Goal: Information Seeking & Learning: Learn about a topic

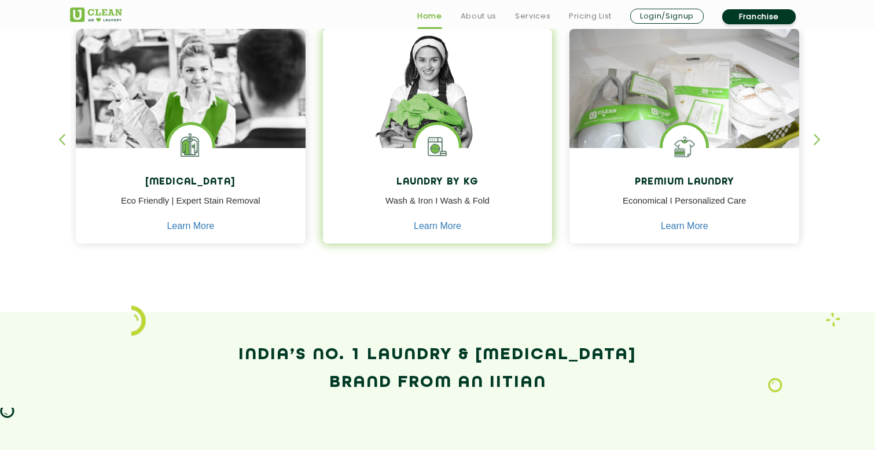
scroll to position [521, 0]
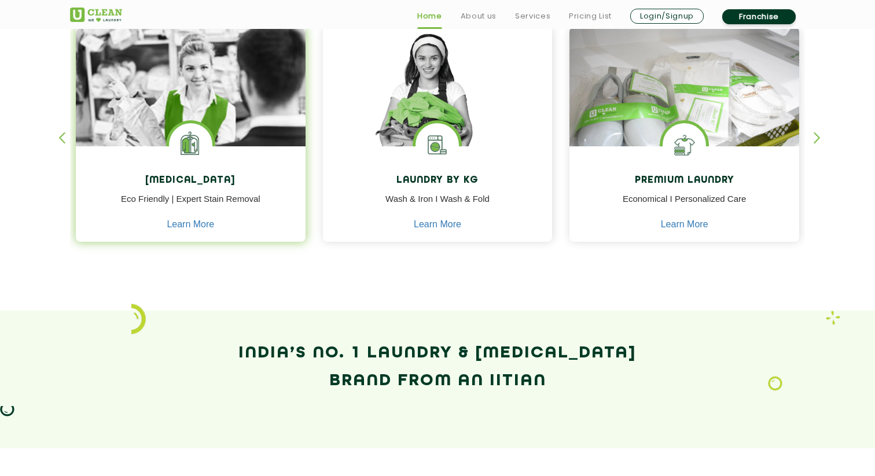
click at [200, 182] on h4 "[MEDICAL_DATA]" at bounding box center [190, 180] width 212 height 11
click at [189, 224] on link "Learn More" at bounding box center [190, 224] width 47 height 10
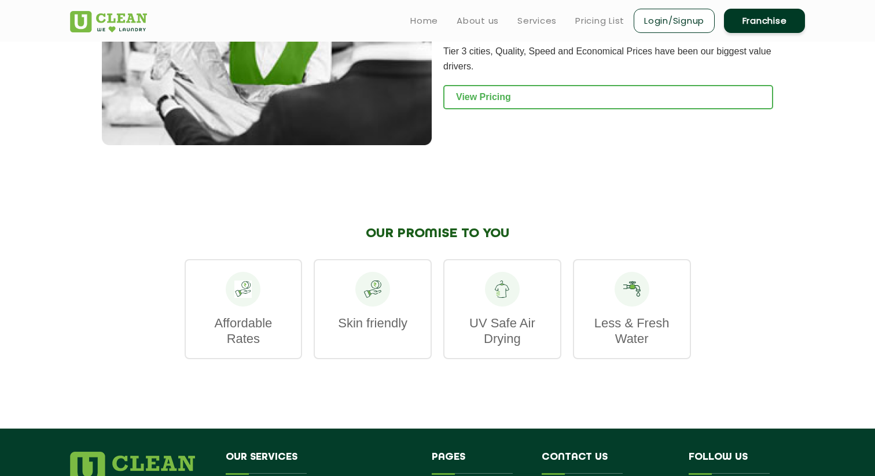
scroll to position [1382, 0]
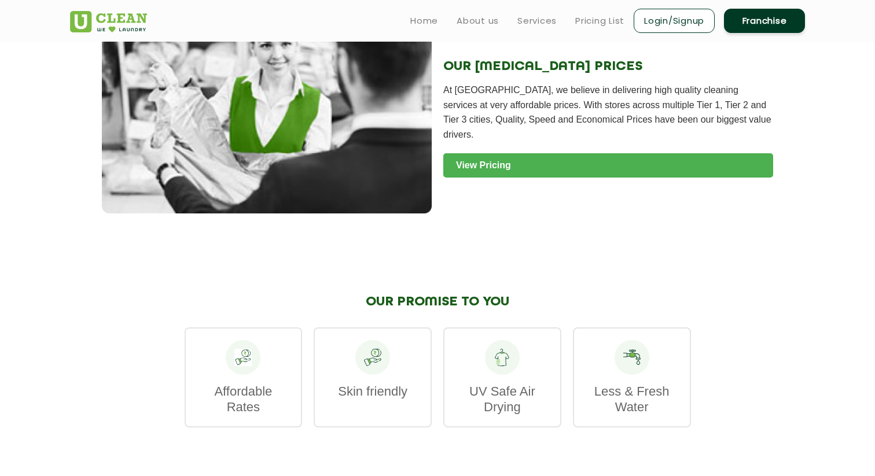
click at [516, 162] on link "View Pricing" at bounding box center [608, 165] width 330 height 24
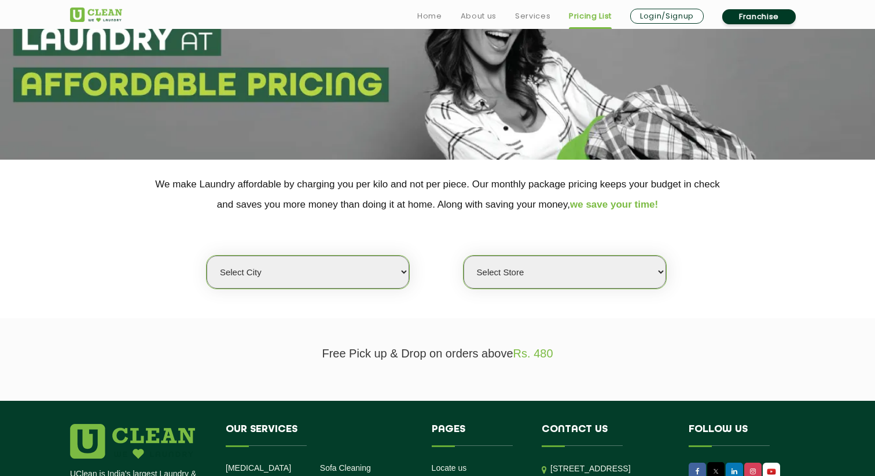
scroll to position [229, 0]
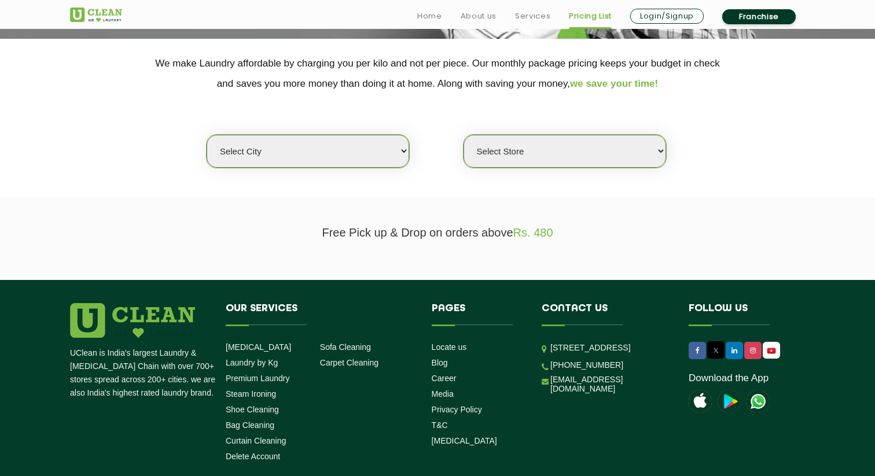
click at [372, 158] on select "Select city Aalo Agartala Agra Ahmedabad Akola Aligarh Alwar - UClean Select Am…" at bounding box center [308, 151] width 202 height 33
select select "5"
click at [207, 135] on select "Select city Aalo Agartala Agra Ahmedabad Akola Aligarh Alwar - UClean Select Am…" at bounding box center [308, 151] width 202 height 33
select select "0"
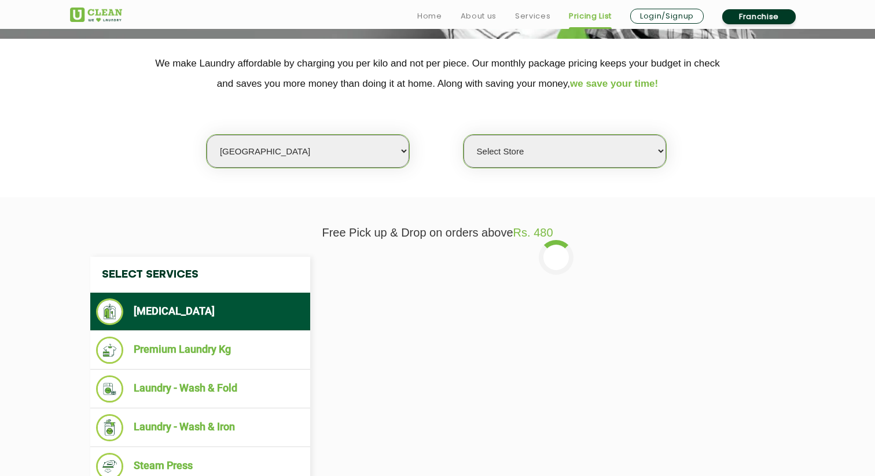
click at [513, 154] on select "Select Store UClean Narsingi UClean Nizampet UClean Sangareddy UClean Gachibowl…" at bounding box center [564, 151] width 202 height 33
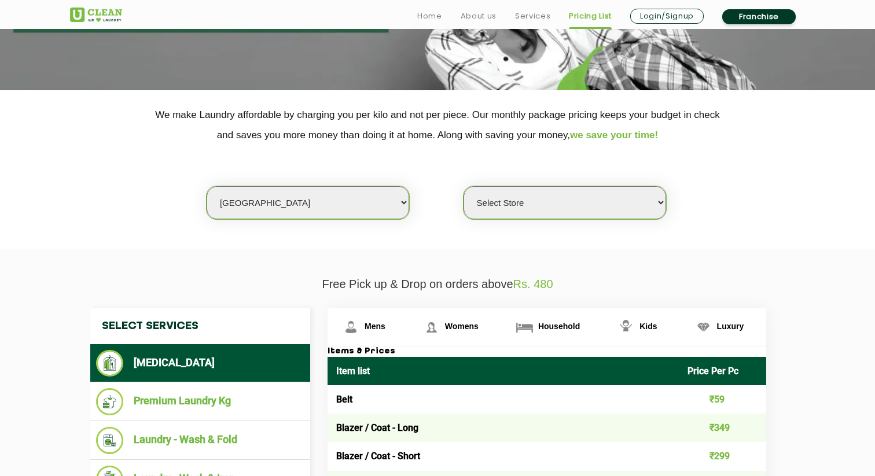
scroll to position [246, 0]
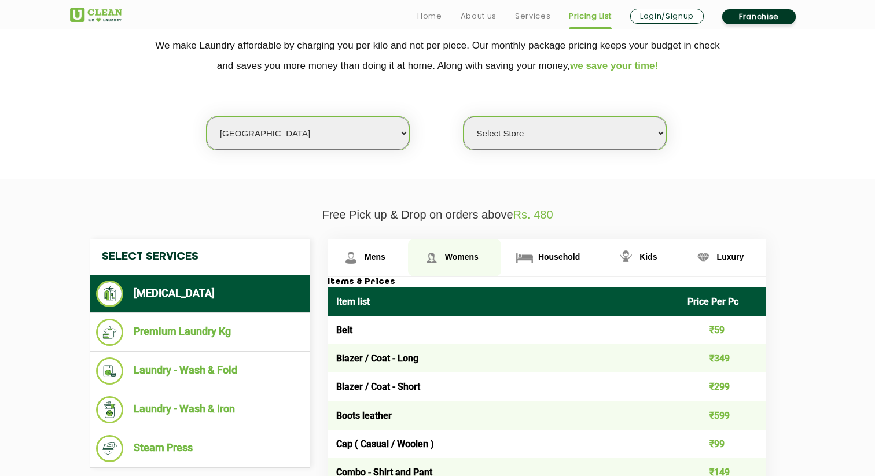
click at [454, 259] on span "Womens" at bounding box center [462, 256] width 34 height 9
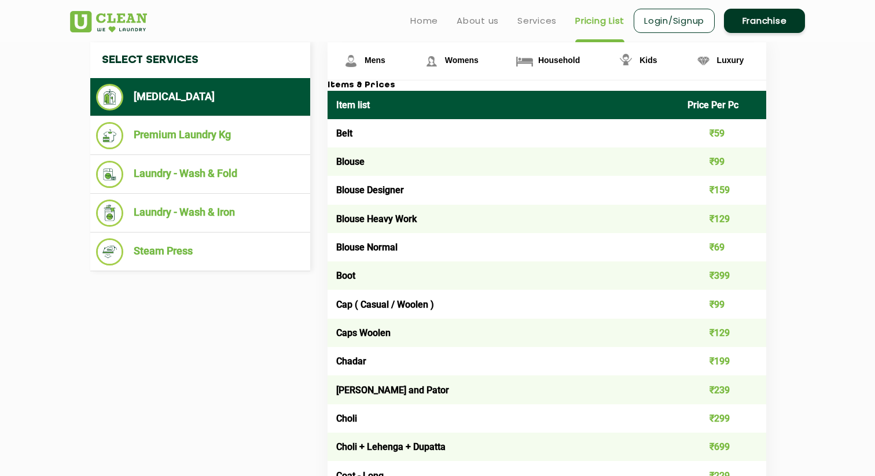
scroll to position [434, 0]
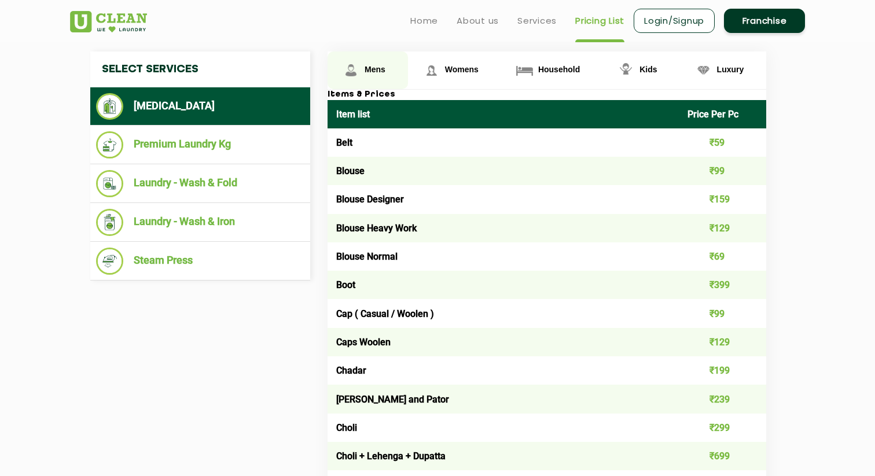
click at [362, 71] on link "Mens" at bounding box center [367, 70] width 80 height 38
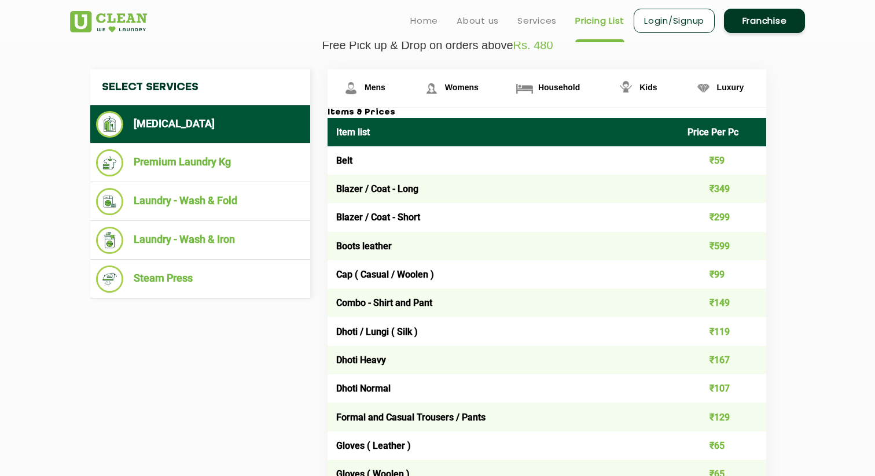
scroll to position [426, 0]
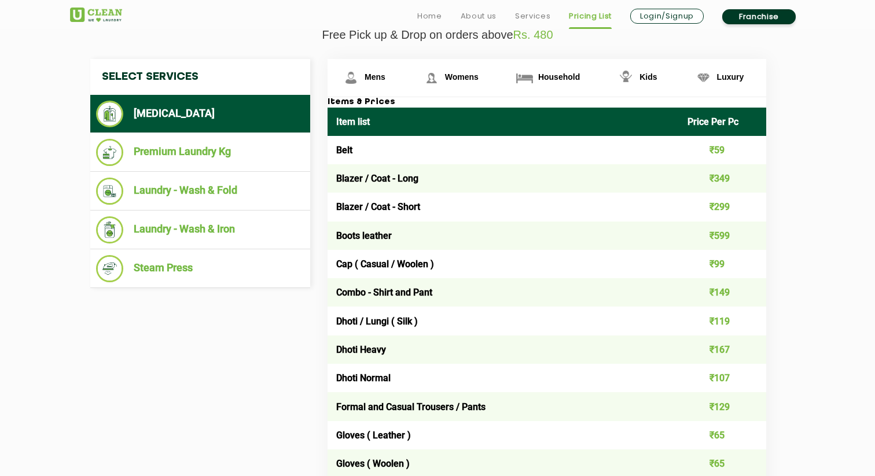
drag, startPoint x: 337, startPoint y: 150, endPoint x: 664, endPoint y: 146, distance: 326.3
click at [662, 145] on td "Belt" at bounding box center [502, 150] width 351 height 28
drag, startPoint x: 737, startPoint y: 148, endPoint x: 537, endPoint y: 160, distance: 200.0
click at [537, 160] on tr "Belt ₹59" at bounding box center [546, 150] width 439 height 28
click at [518, 221] on td "Blazer / Coat - Short" at bounding box center [502, 207] width 351 height 28
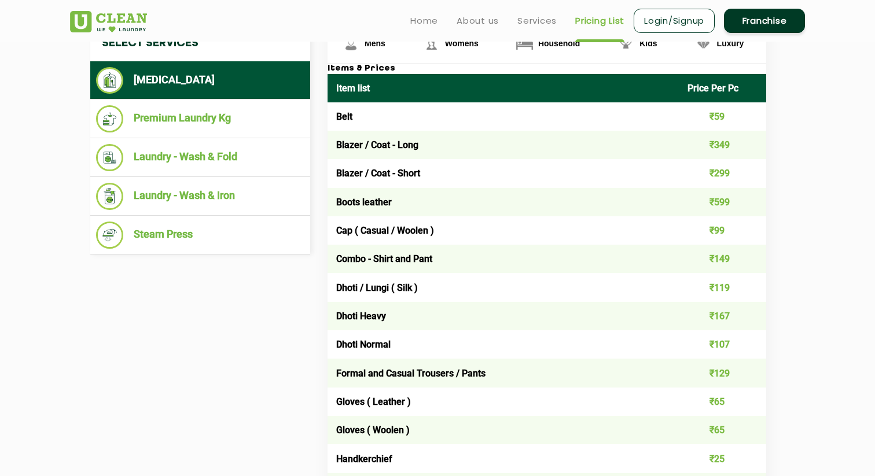
scroll to position [419, 0]
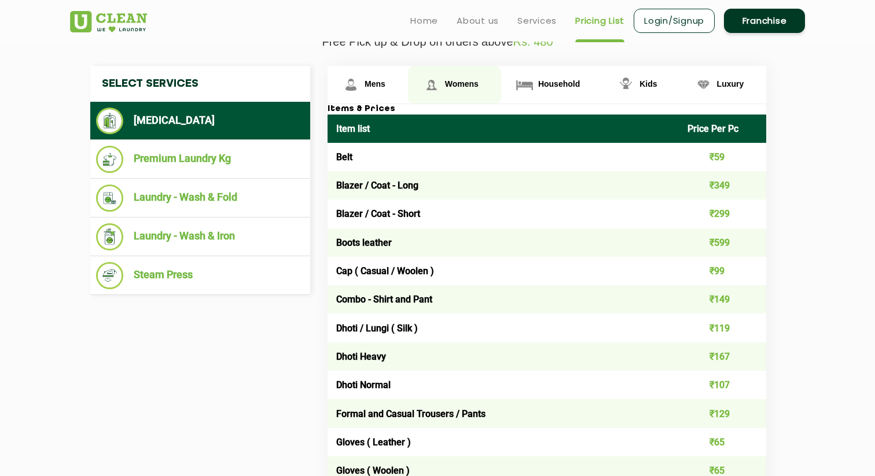
click at [444, 82] on link "Womens" at bounding box center [454, 85] width 93 height 38
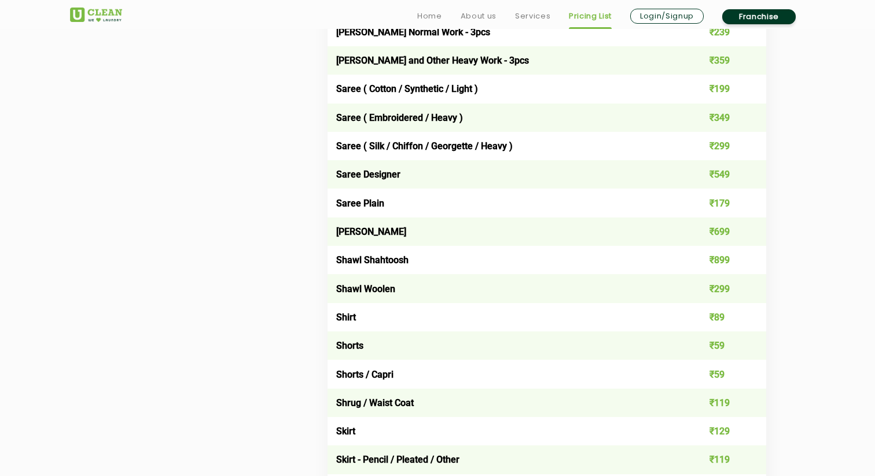
scroll to position [3315, 0]
